Goal: Information Seeking & Learning: Learn about a topic

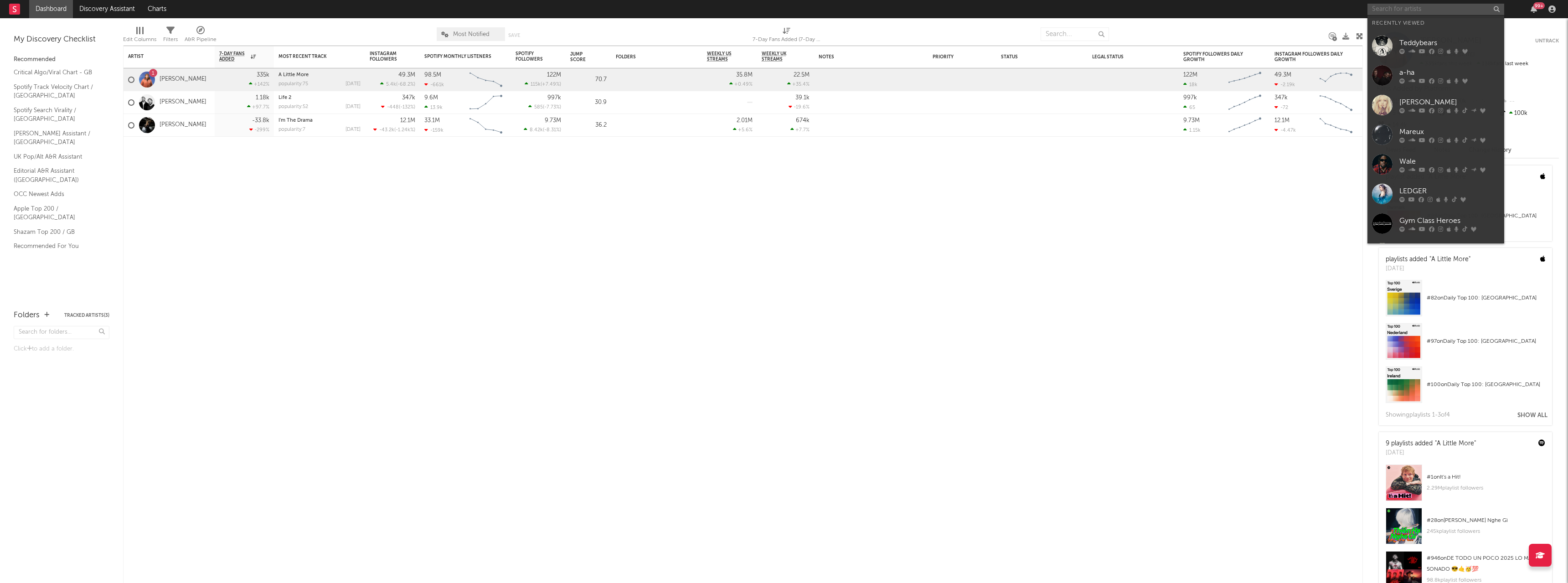
click at [1415, 12] on input "text" at bounding box center [1436, 9] width 137 height 12
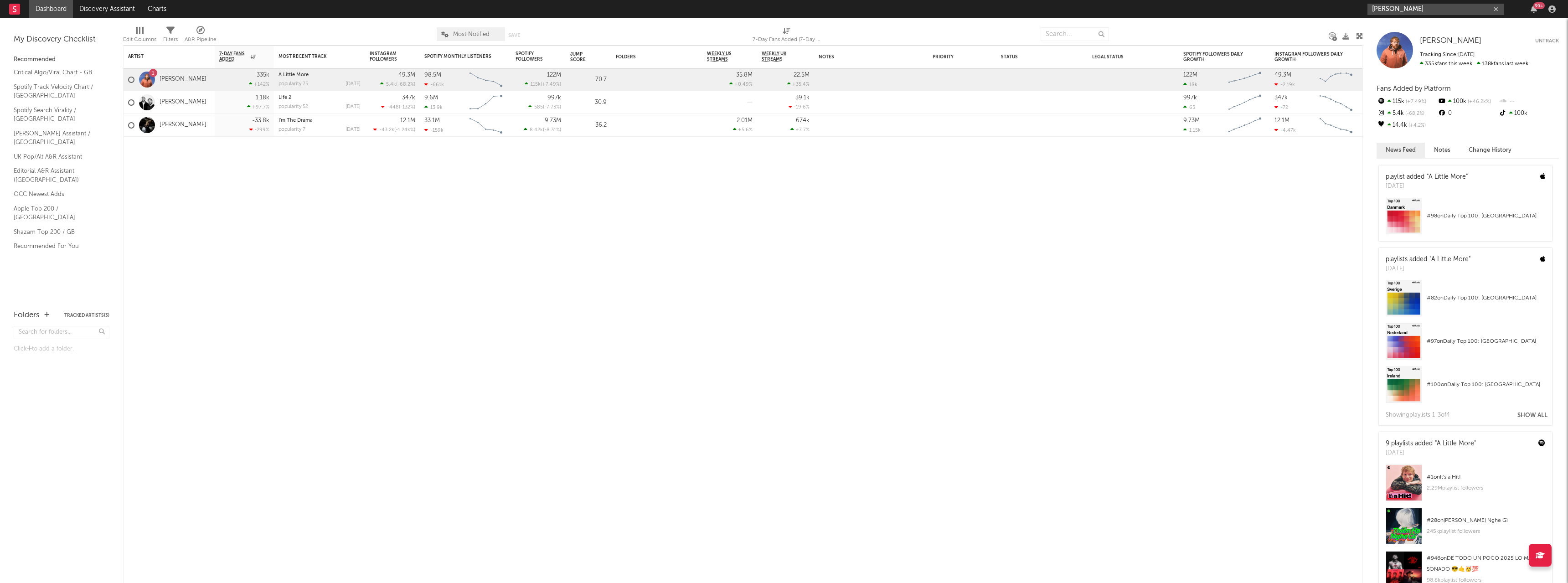
drag, startPoint x: 1424, startPoint y: 7, endPoint x: 1334, endPoint y: 4, distance: 90.0
click at [1334, 4] on nav "Dashboard Discovery Assistant Charts [PERSON_NAME] 99 +" at bounding box center [784, 9] width 1568 height 18
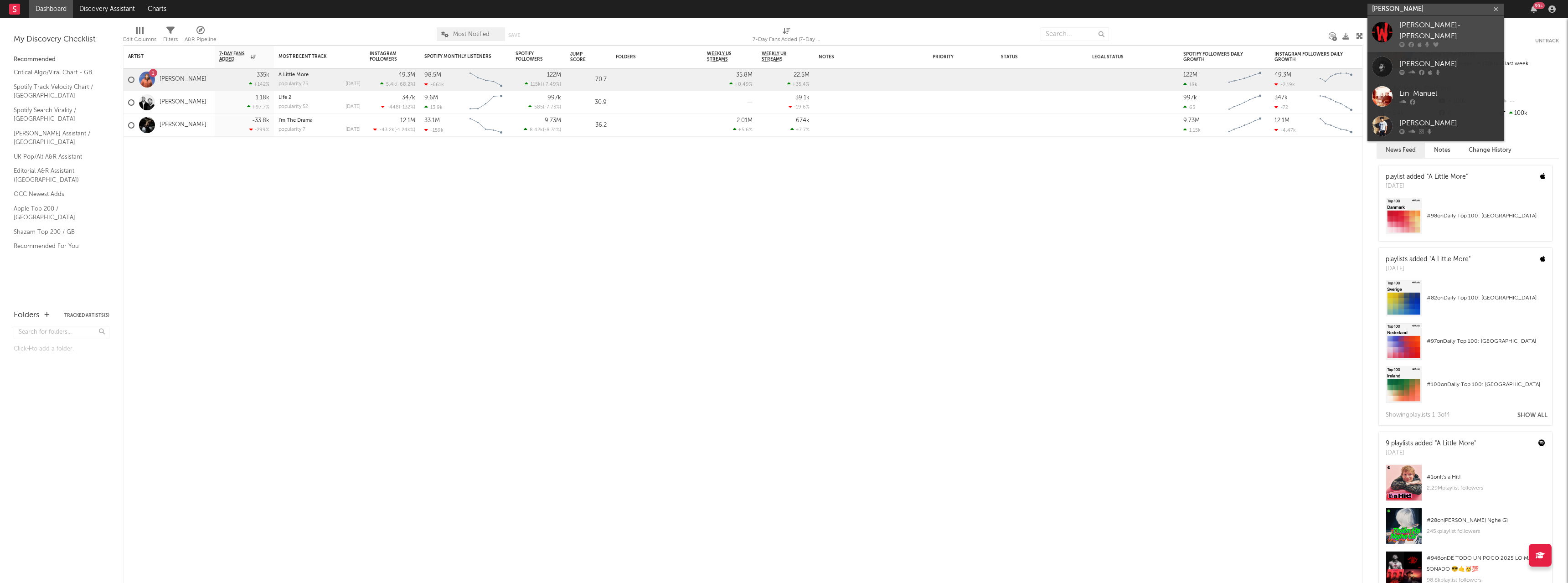
type input "[PERSON_NAME]"
click at [1450, 32] on div "[PERSON_NAME]-[PERSON_NAME]" at bounding box center [1449, 31] width 100 height 22
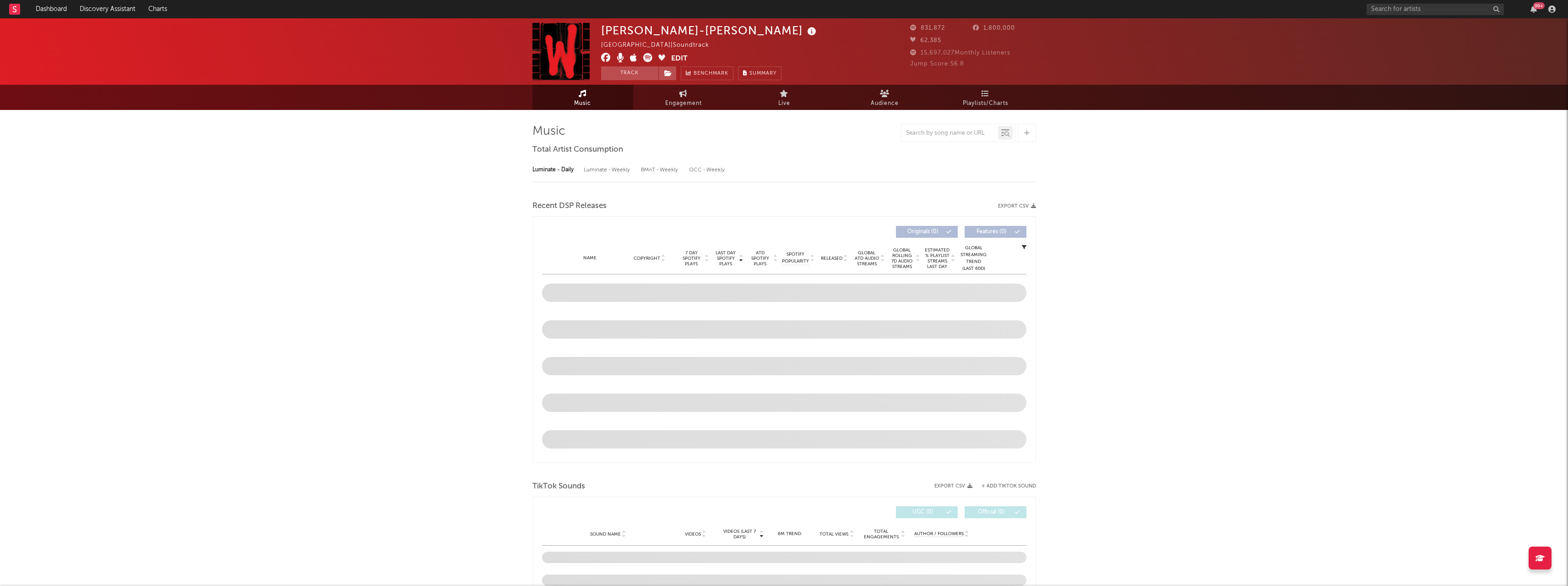
select select "6m"
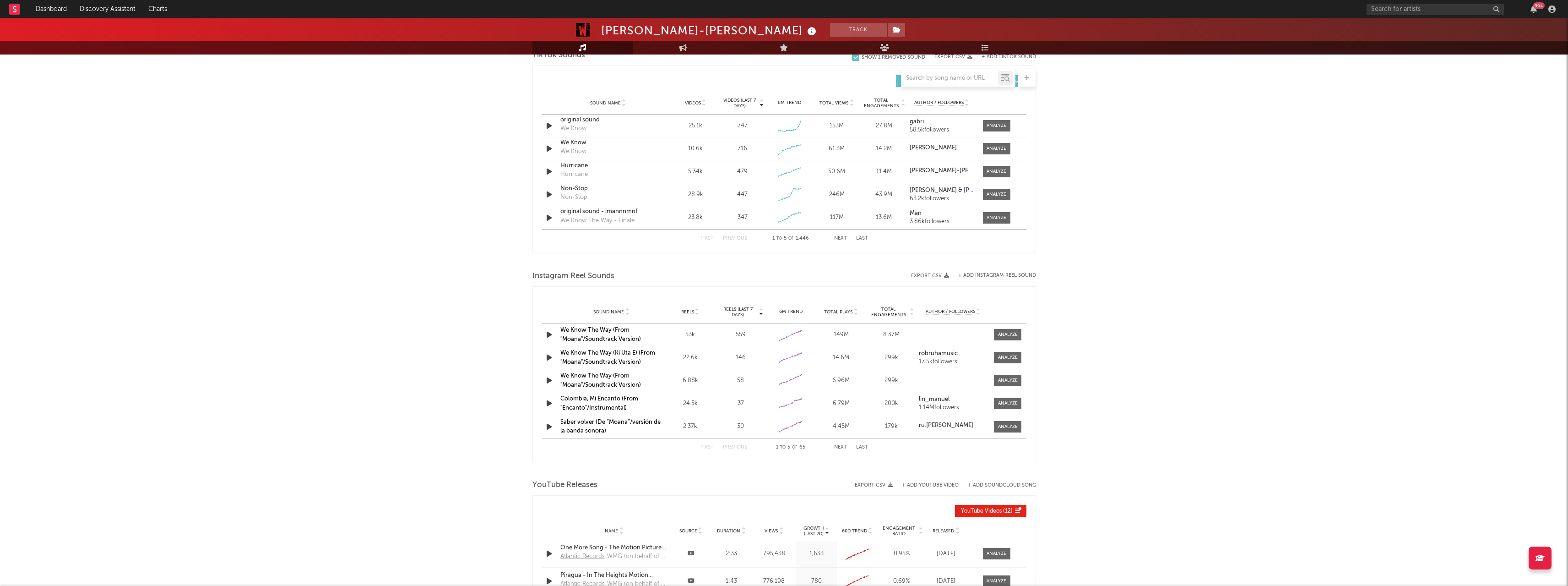
scroll to position [404, 0]
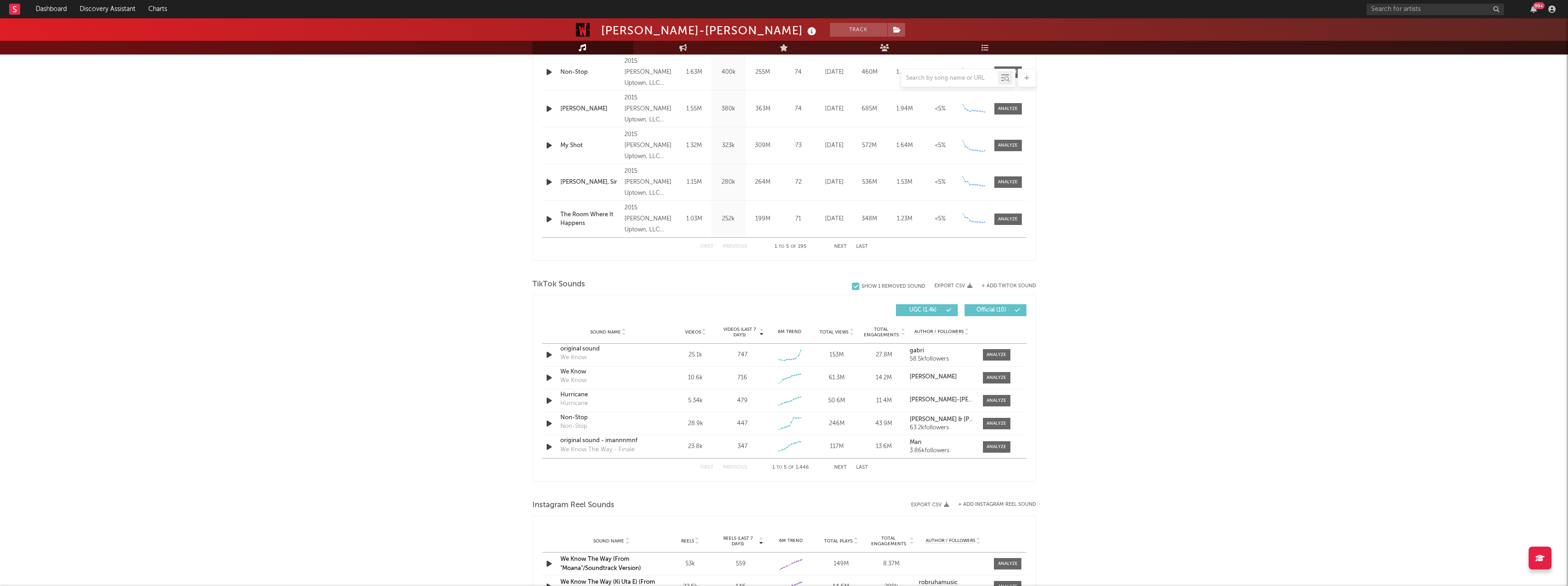
click at [841, 465] on button "Next" at bounding box center [840, 467] width 13 height 5
click at [1213, 283] on div "[PERSON_NAME]-[PERSON_NAME] Track [GEOGRAPHIC_DATA] | Soundtrack Edit Track Ben…" at bounding box center [784, 306] width 1568 height 1384
